Goal: Task Accomplishment & Management: Manage account settings

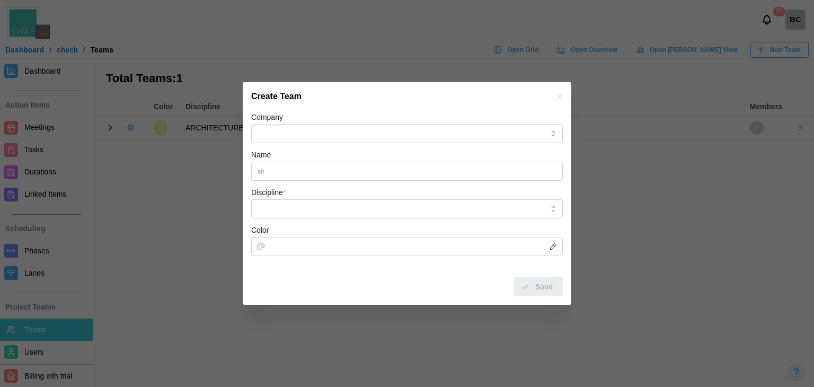
click at [559, 100] on icon "button" at bounding box center [559, 96] width 8 height 8
drag, startPoint x: 555, startPoint y: 250, endPoint x: 560, endPoint y: 96, distance: 154.3
click at [560, 94] on icon "button" at bounding box center [559, 96] width 8 height 8
click at [560, 96] on icon "button" at bounding box center [559, 96] width 8 height 8
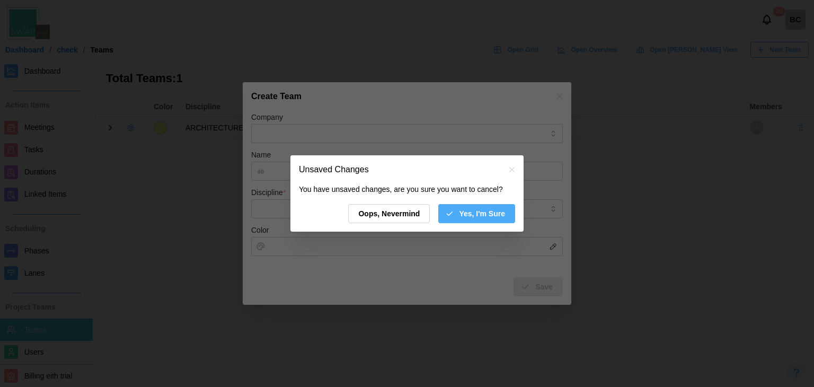
click at [501, 215] on span "Yes, I'm Sure" at bounding box center [482, 214] width 46 height 18
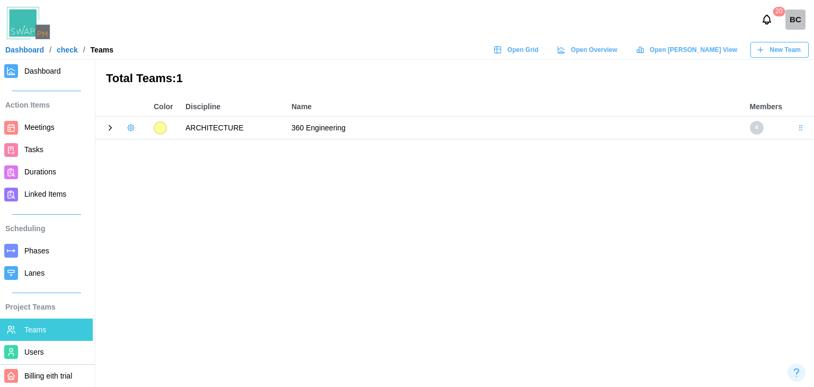
click at [131, 131] on icon "button" at bounding box center [131, 127] width 8 height 8
click at [110, 130] on icon at bounding box center [110, 128] width 10 height 10
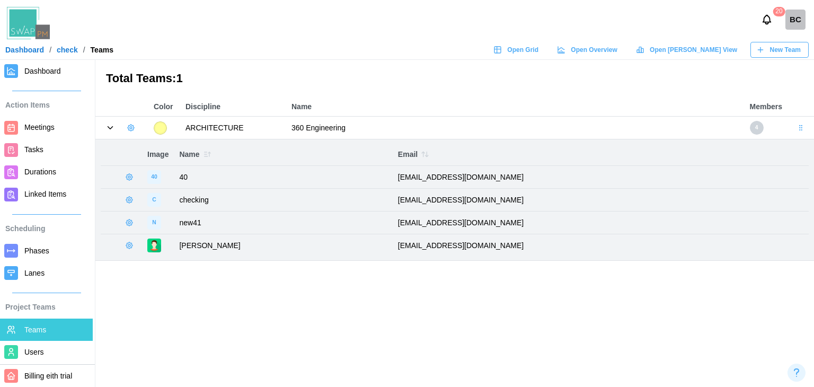
click at [207, 157] on icon "button" at bounding box center [207, 154] width 8 height 8
click at [208, 157] on icon "button" at bounding box center [207, 154] width 8 height 8
click at [208, 154] on icon "button" at bounding box center [207, 154] width 8 height 8
click at [203, 153] on icon "button" at bounding box center [207, 154] width 8 height 8
click at [422, 155] on icon "button" at bounding box center [423, 154] width 3 height 5
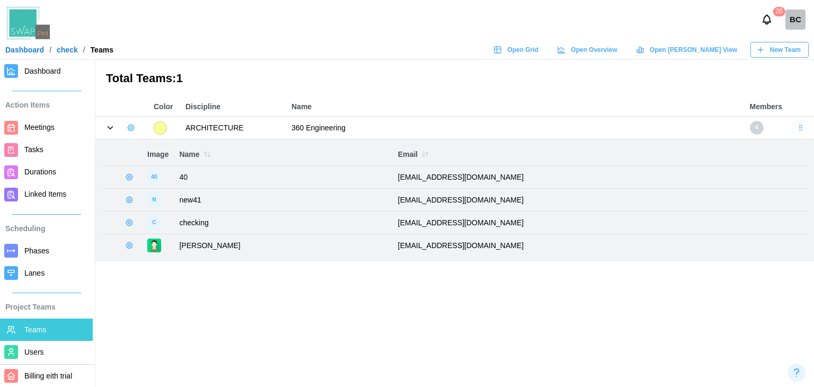
click at [427, 155] on icon "button" at bounding box center [427, 154] width 0 height 4
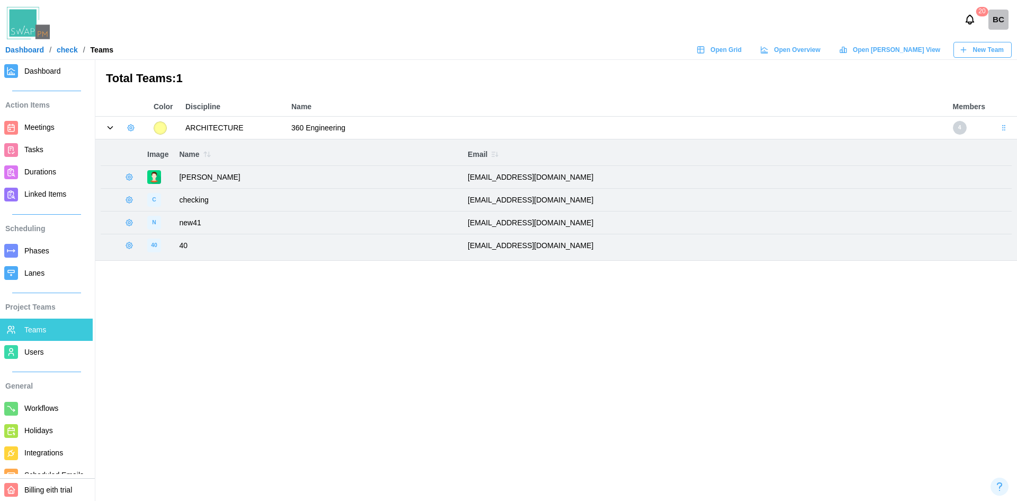
click at [113, 128] on icon at bounding box center [110, 128] width 10 height 10
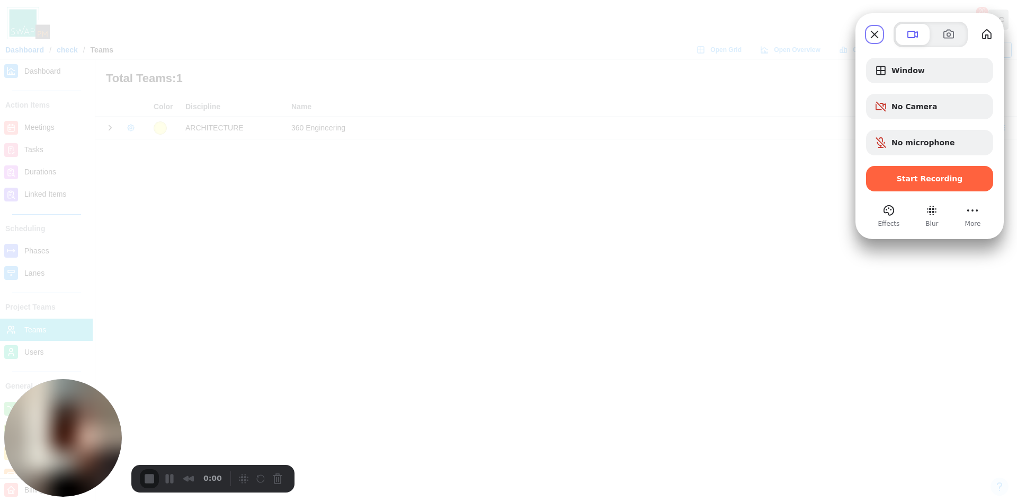
click at [813, 179] on span "Start Recording" at bounding box center [930, 178] width 66 height 8
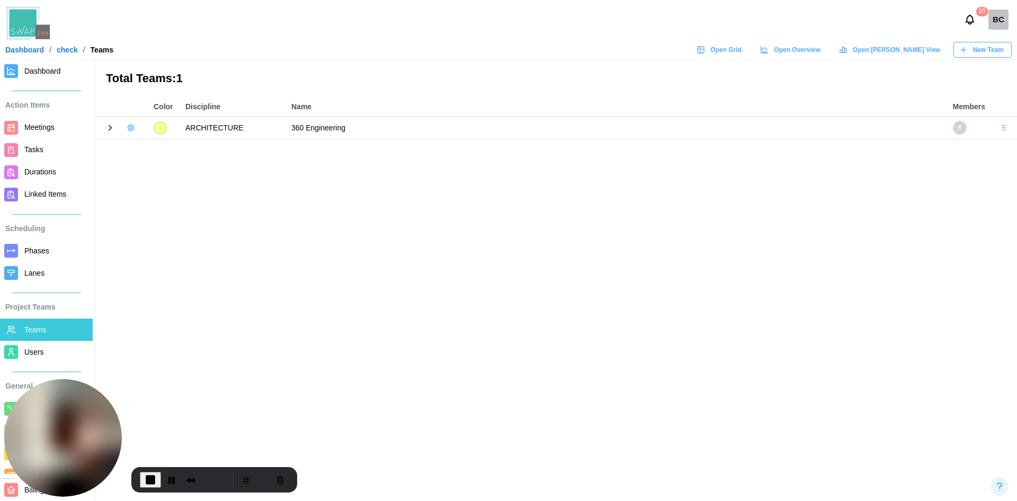
click at [813, 54] on span "New Team" at bounding box center [988, 49] width 31 height 15
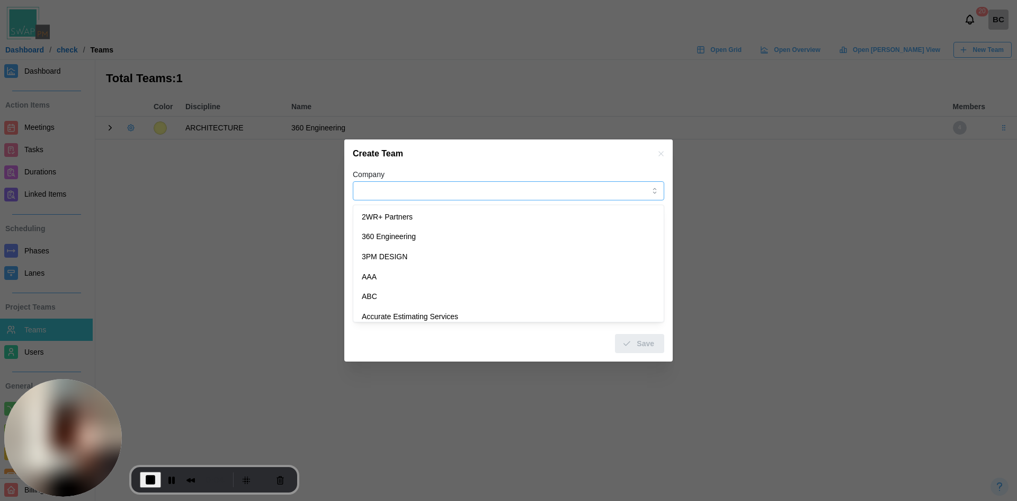
click at [518, 199] on input "Company" at bounding box center [509, 190] width 312 height 19
type input "**********"
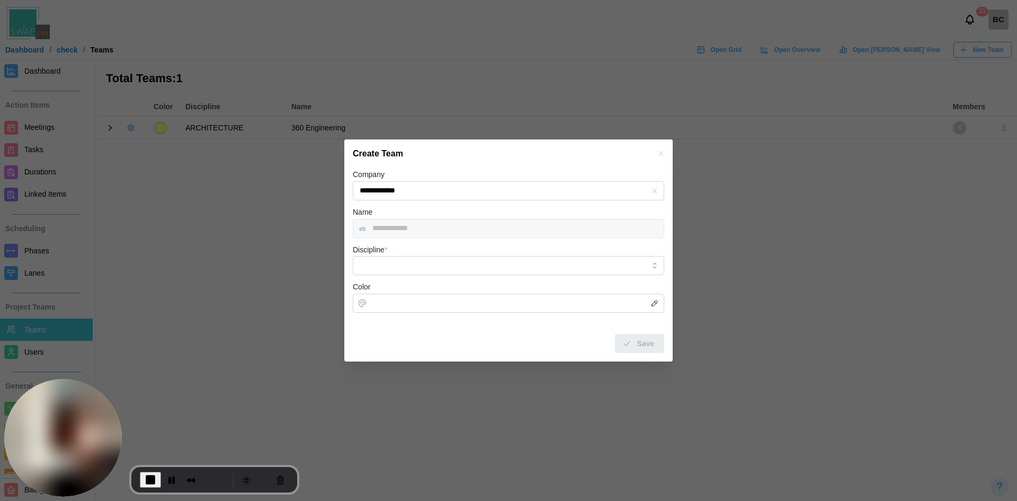
click at [419, 275] on div at bounding box center [509, 265] width 312 height 19
click at [417, 271] on input "Discipline *" at bounding box center [509, 265] width 312 height 19
type input "**********"
type input "*******"
click at [658, 347] on button "Save" at bounding box center [639, 343] width 49 height 19
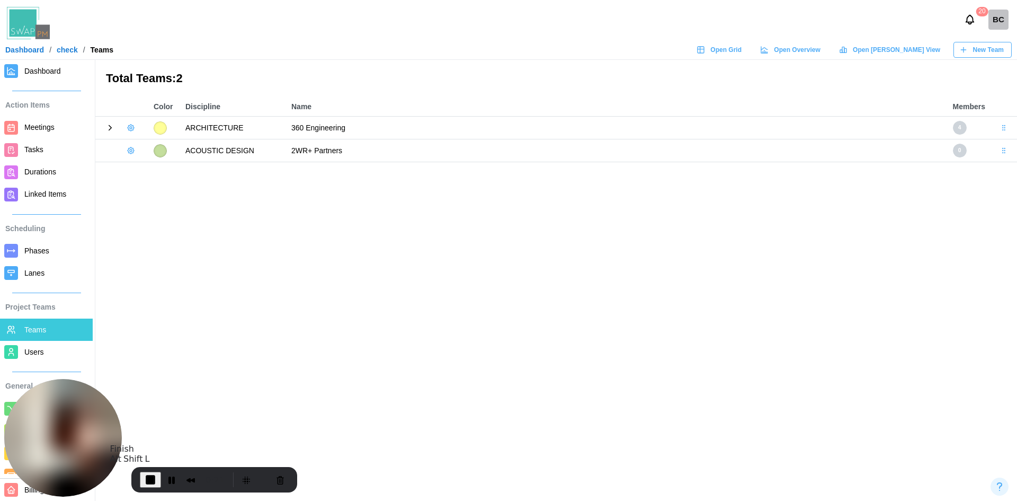
click at [149, 386] on button "End Recording" at bounding box center [150, 480] width 21 height 16
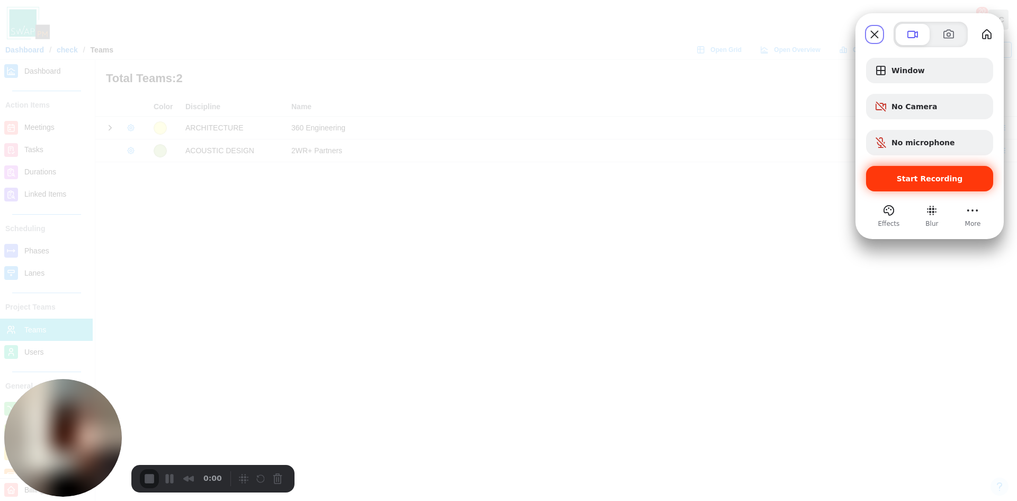
click at [813, 189] on div "Start Recording" at bounding box center [929, 178] width 127 height 25
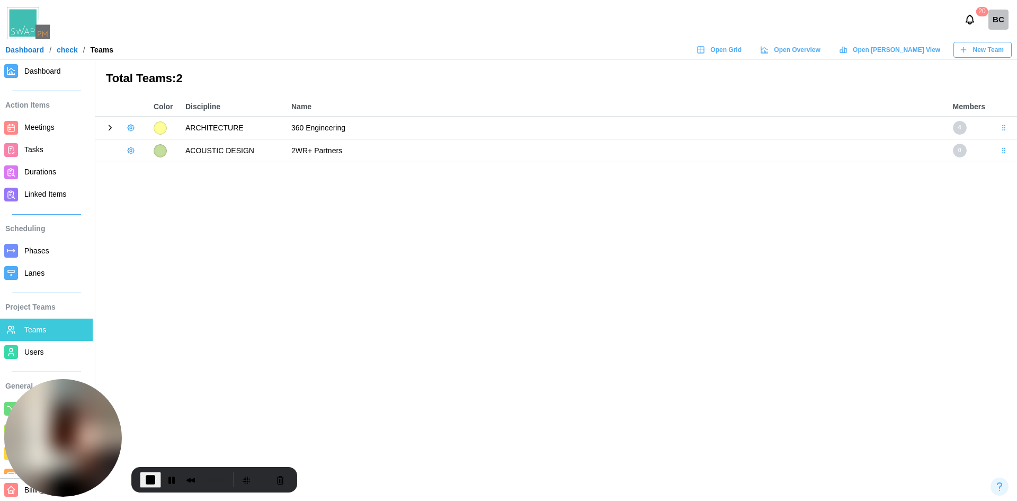
click at [131, 126] on icon "button" at bounding box center [131, 127] width 8 height 8
click at [142, 145] on button "Add User" at bounding box center [159, 150] width 67 height 20
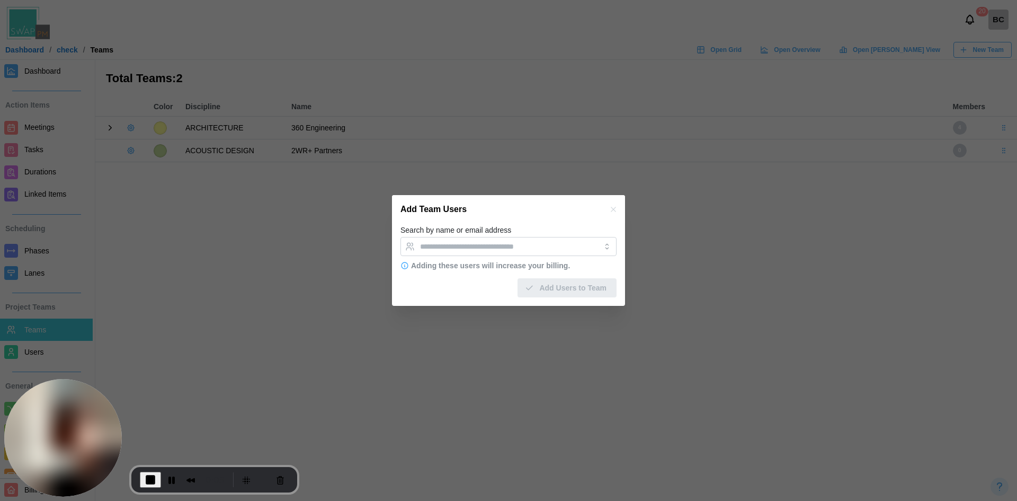
click at [617, 208] on icon "button" at bounding box center [613, 209] width 8 height 8
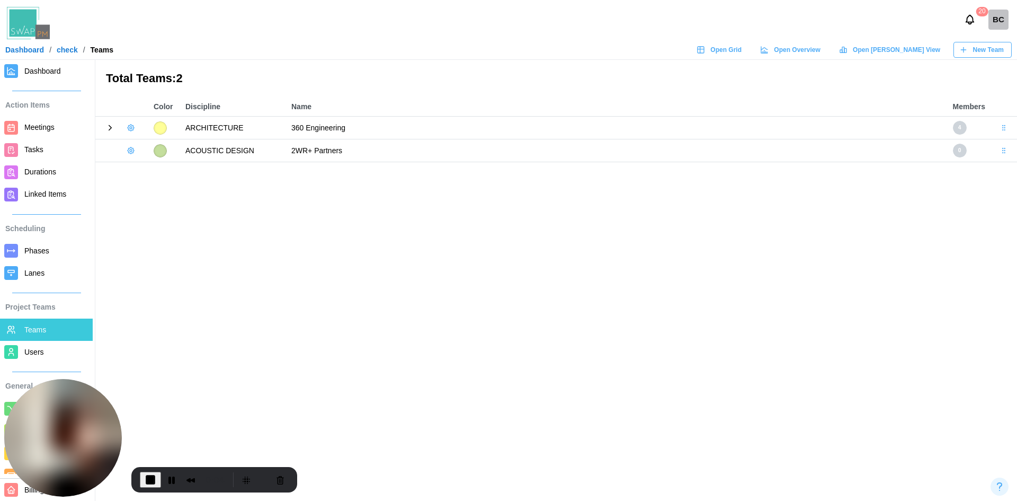
click at [132, 126] on icon "button" at bounding box center [131, 127] width 8 height 8
click at [154, 170] on div "Edit Team" at bounding box center [165, 169] width 41 height 8
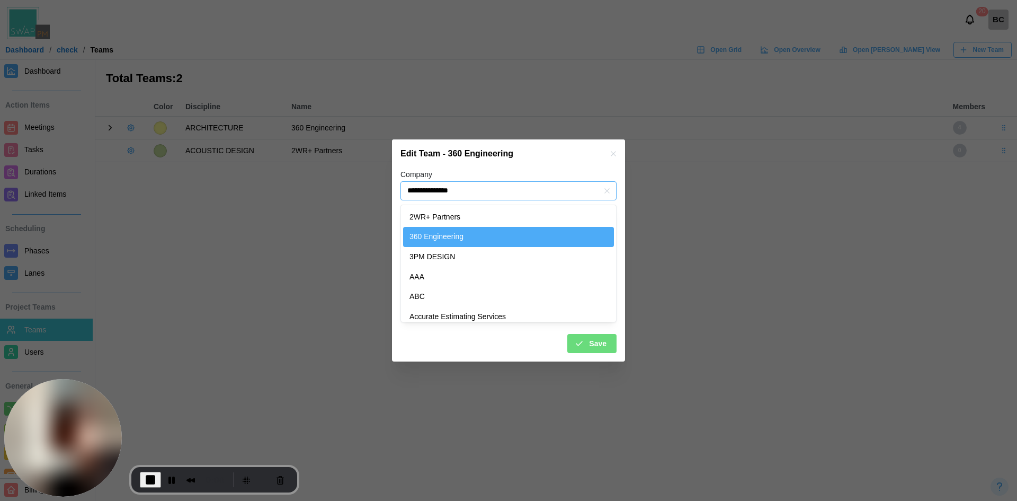
click at [457, 192] on input "**********" at bounding box center [509, 190] width 216 height 19
type input "***"
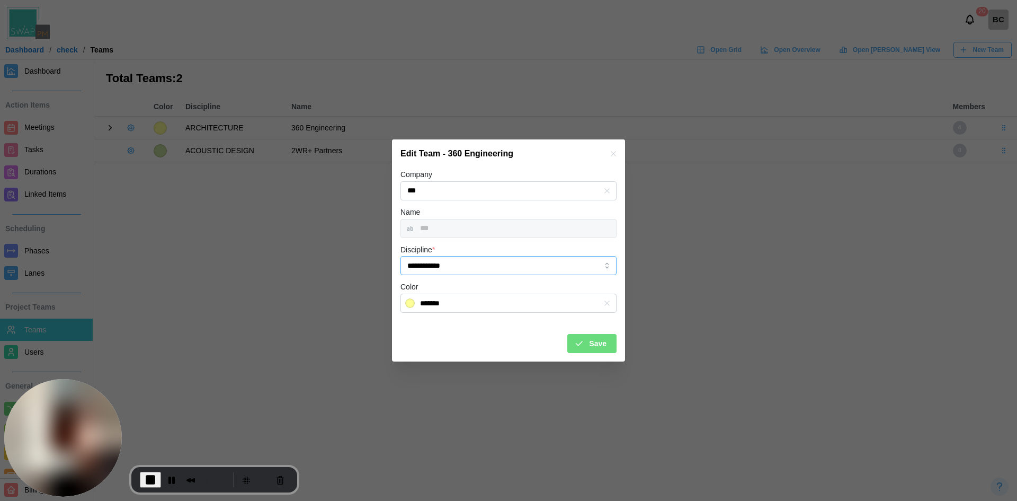
click at [457, 272] on input "**********" at bounding box center [509, 265] width 216 height 19
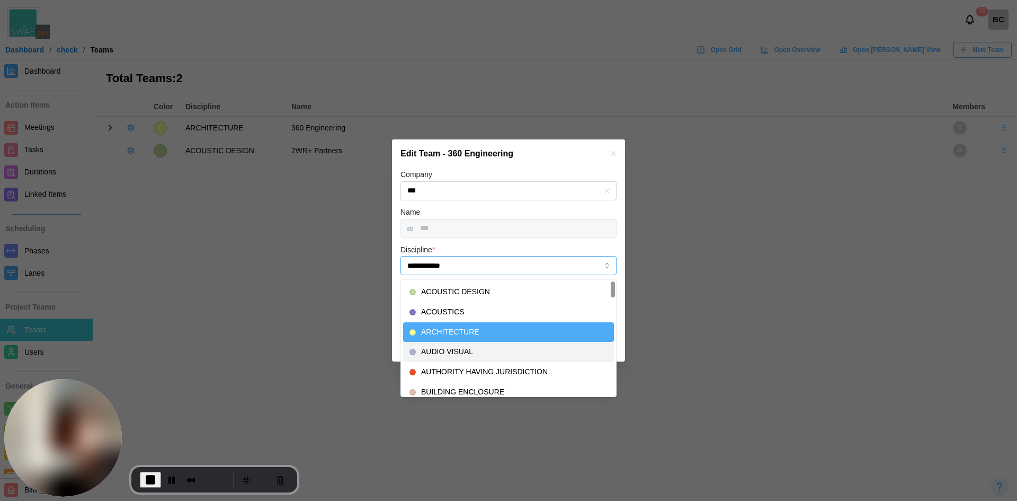
type input "**********"
type input "*******"
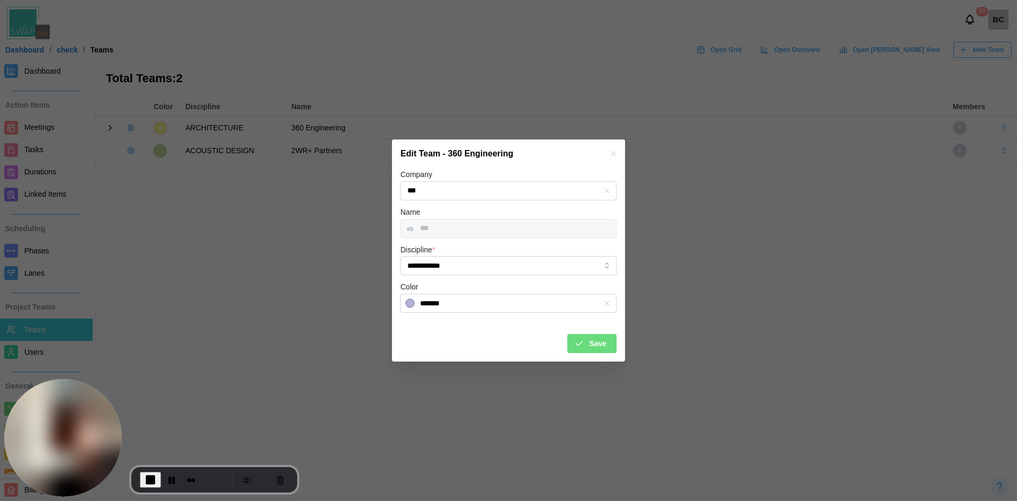
click at [582, 342] on icon "submit" at bounding box center [579, 344] width 10 height 10
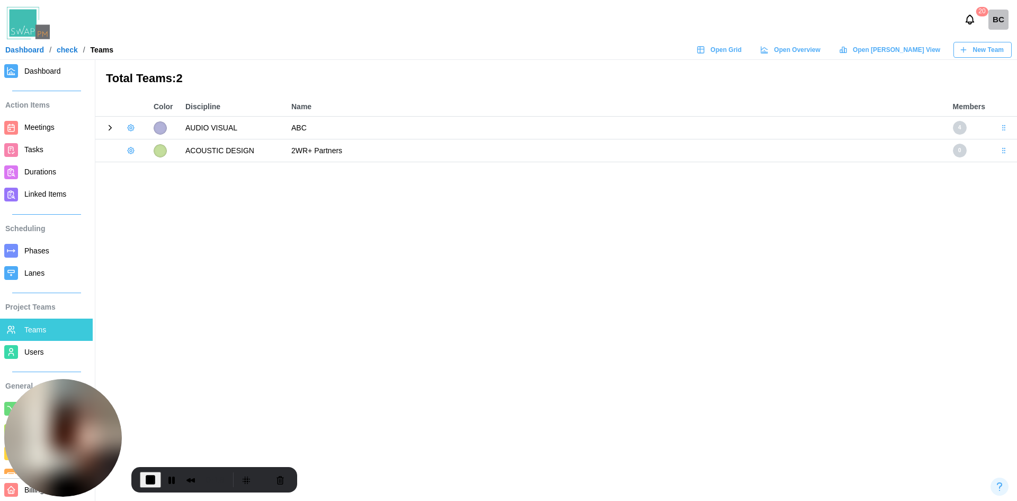
click at [39, 149] on span "Tasks" at bounding box center [33, 149] width 19 height 8
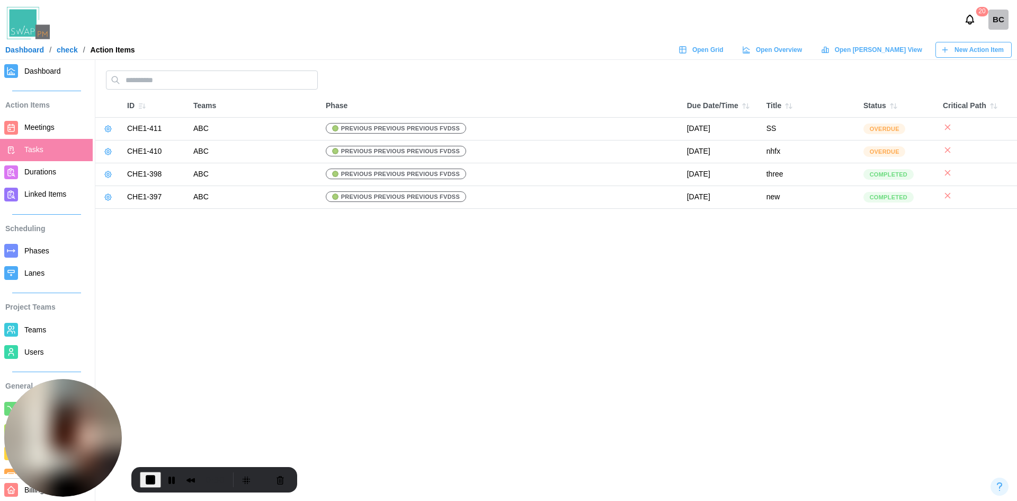
click at [43, 131] on span "Meetings" at bounding box center [39, 127] width 30 height 8
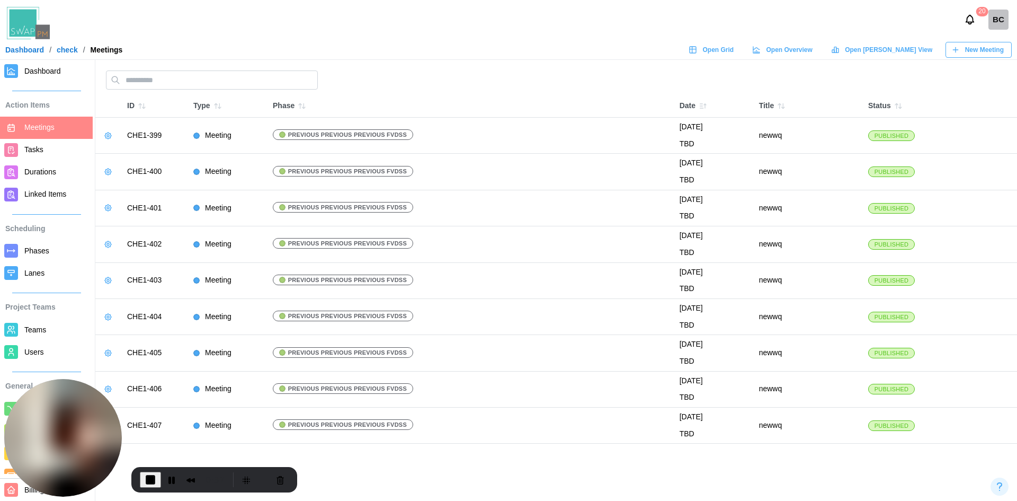
click at [49, 171] on span "Durations" at bounding box center [40, 171] width 32 height 8
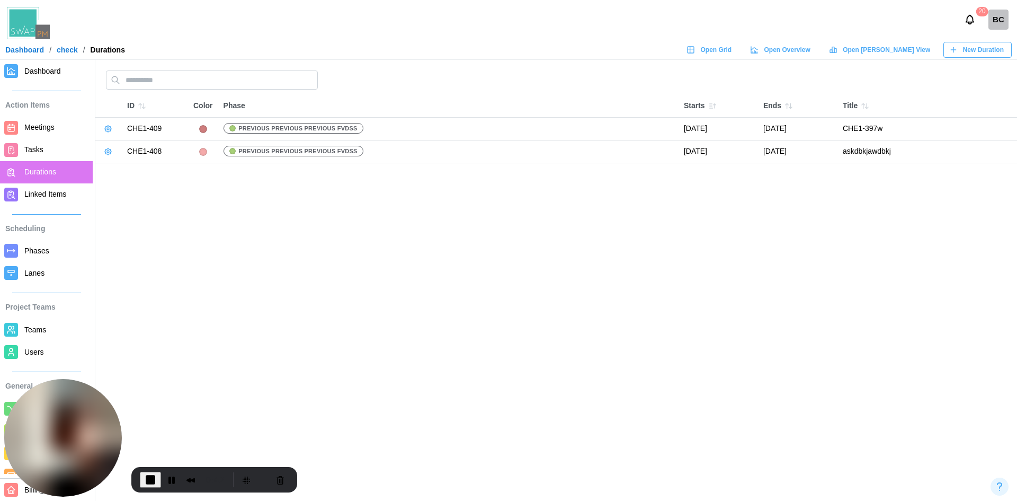
click at [107, 130] on icon "button" at bounding box center [108, 129] width 8 height 8
click at [146, 147] on div "Edit Duration" at bounding box center [147, 150] width 51 height 8
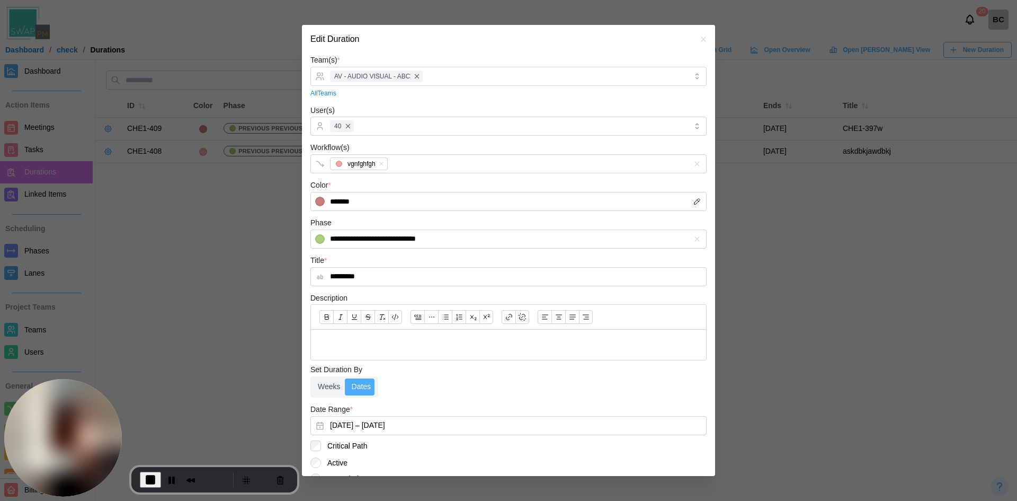
click at [700, 41] on icon "button" at bounding box center [704, 39] width 8 height 8
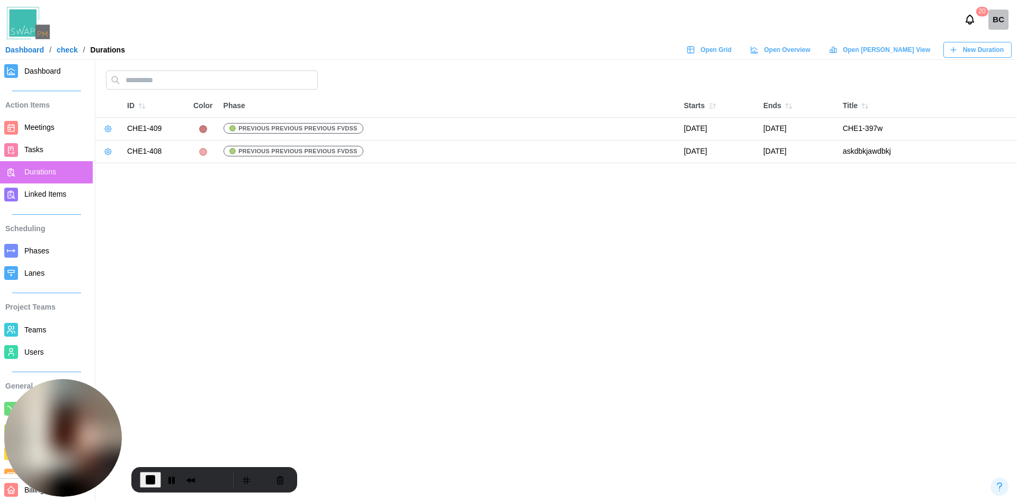
click at [32, 329] on span "Teams" at bounding box center [35, 329] width 22 height 8
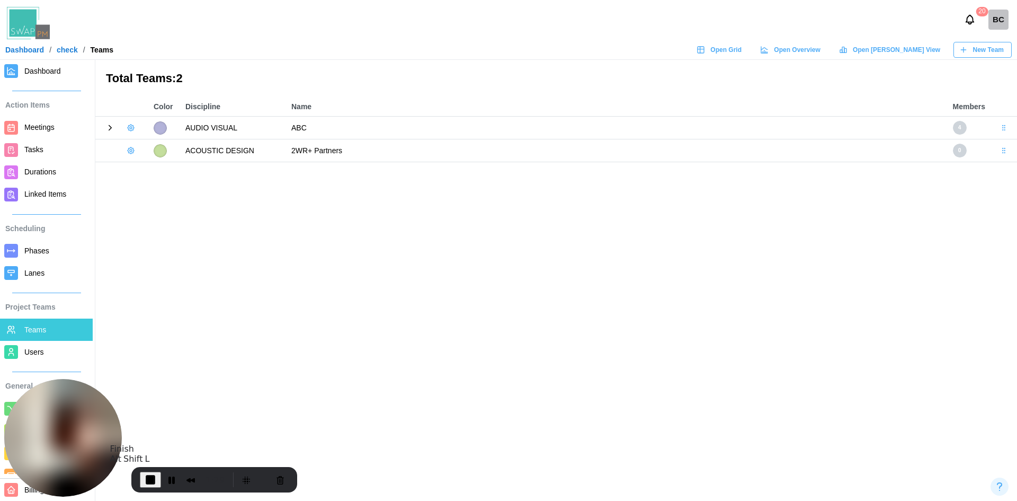
click at [155, 386] on span "End Recording" at bounding box center [150, 479] width 13 height 13
